Goal: Information Seeking & Learning: Learn about a topic

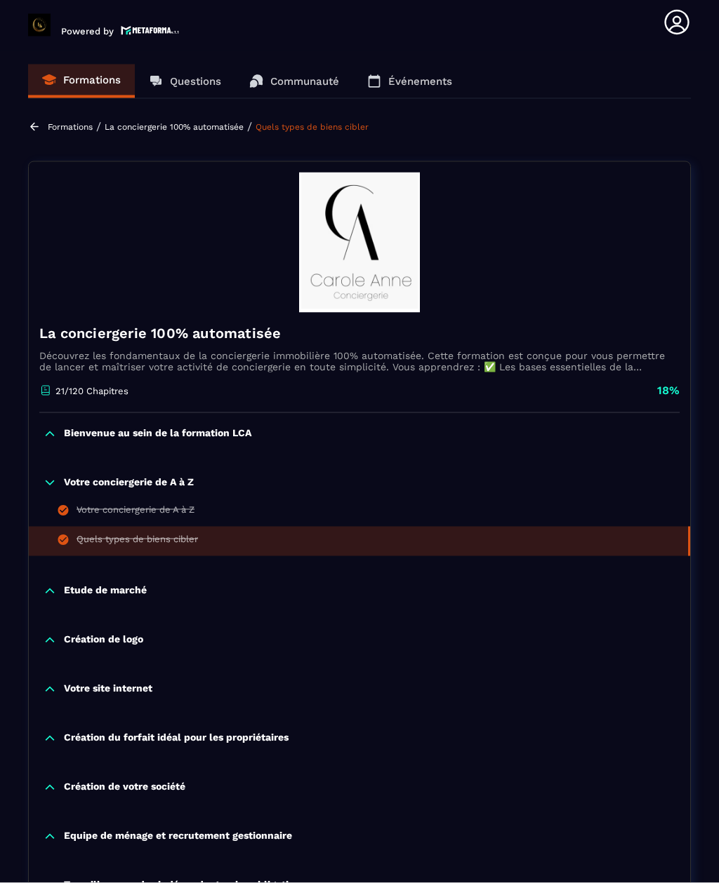
click at [239, 427] on p "Bienvenue au sein de la formation LCA" at bounding box center [157, 434] width 187 height 14
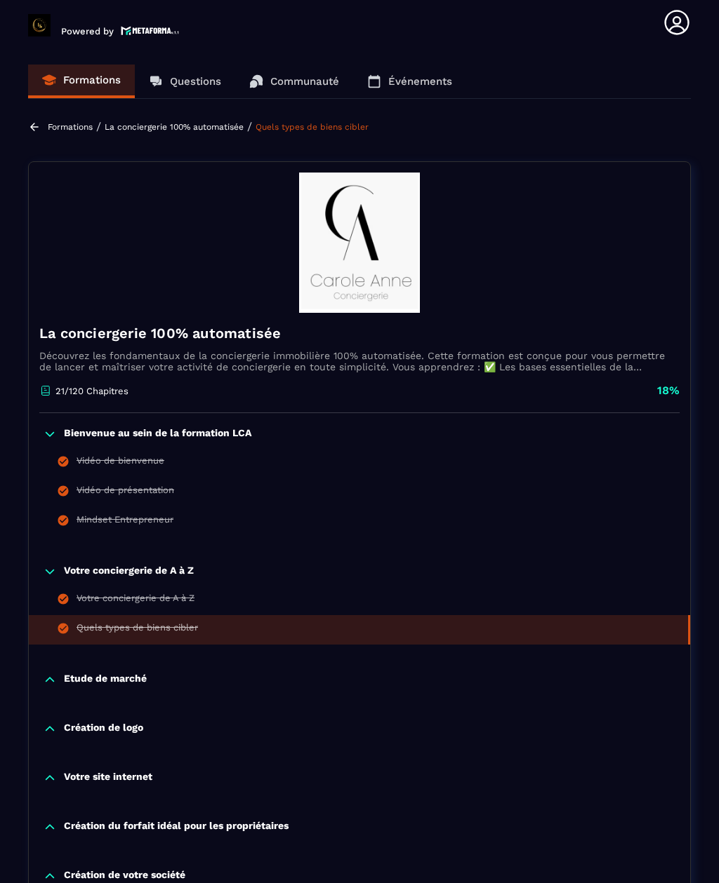
click at [162, 514] on div "Mindset Entrepreneur" at bounding box center [124, 521] width 97 height 15
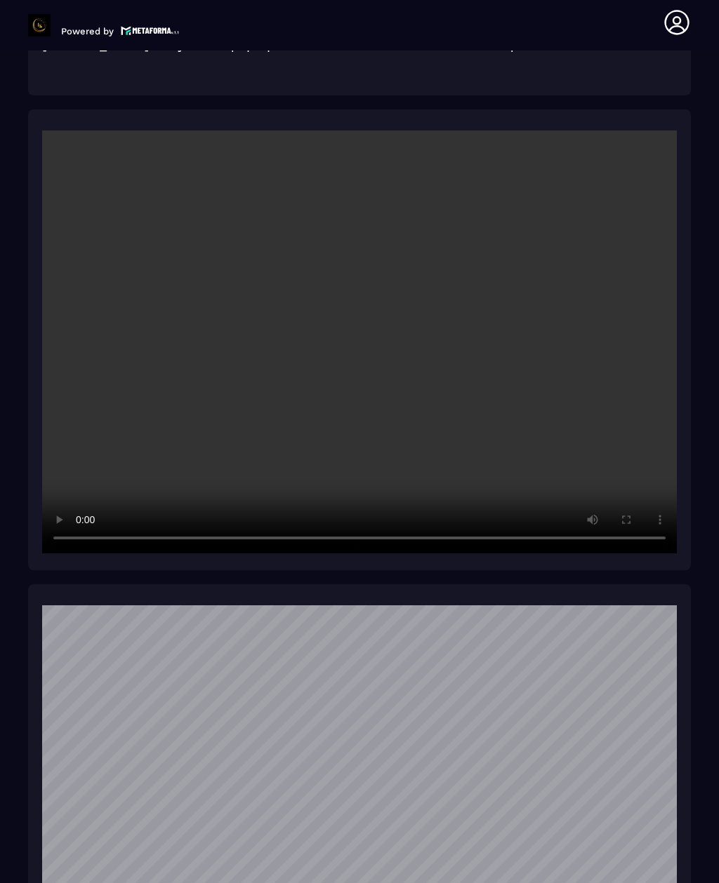
scroll to position [1933, 0]
click at [166, 488] on video at bounding box center [359, 340] width 634 height 423
click at [288, 488] on video at bounding box center [359, 340] width 634 height 423
click at [573, 476] on video at bounding box center [359, 340] width 634 height 423
click at [259, 465] on video at bounding box center [359, 340] width 634 height 423
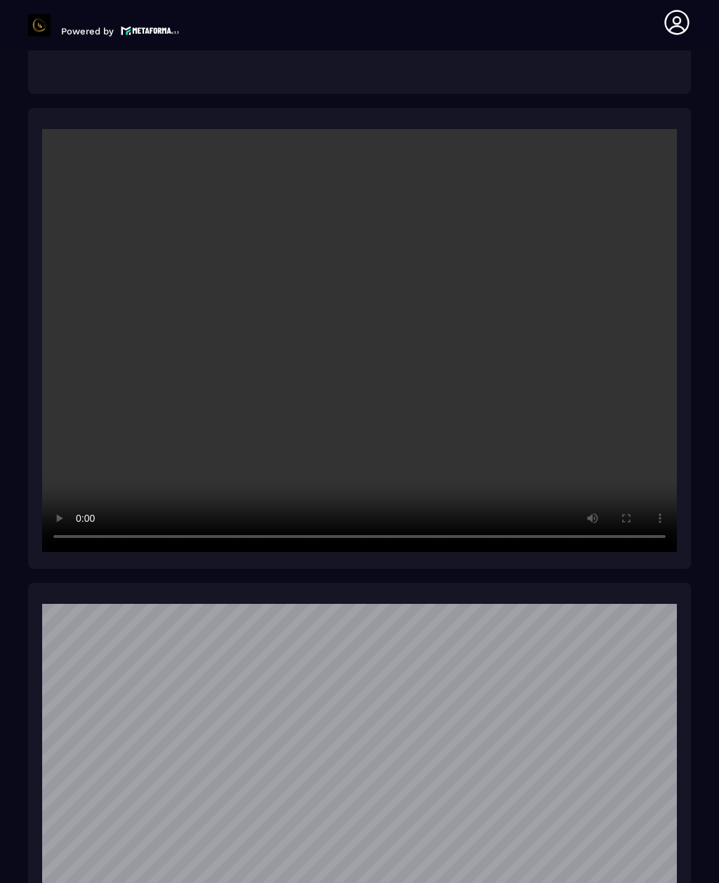
click at [576, 383] on video at bounding box center [359, 340] width 634 height 423
click at [351, 273] on video at bounding box center [359, 340] width 634 height 423
click at [365, 313] on video at bounding box center [359, 340] width 634 height 423
click at [355, 319] on video at bounding box center [359, 340] width 634 height 423
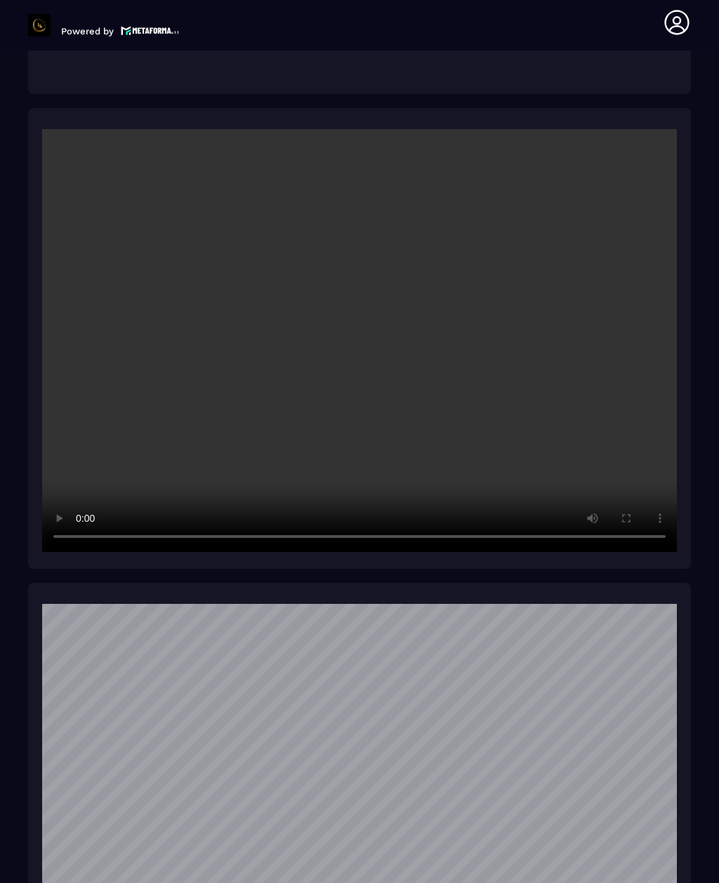
click at [74, 459] on video at bounding box center [359, 340] width 634 height 423
click at [356, 338] on video at bounding box center [359, 340] width 634 height 423
click at [356, 311] on video at bounding box center [359, 340] width 634 height 423
